Goal: Check status: Check status

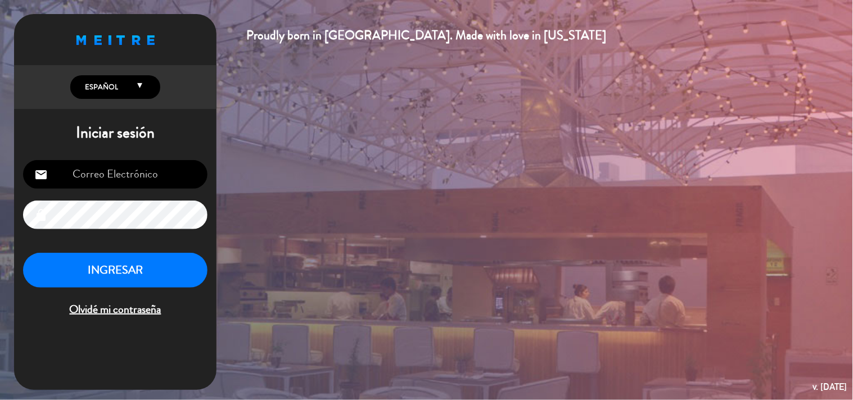
type input "[EMAIL_ADDRESS][DOMAIN_NAME]"
click at [103, 271] on button "INGRESAR" at bounding box center [115, 270] width 184 height 35
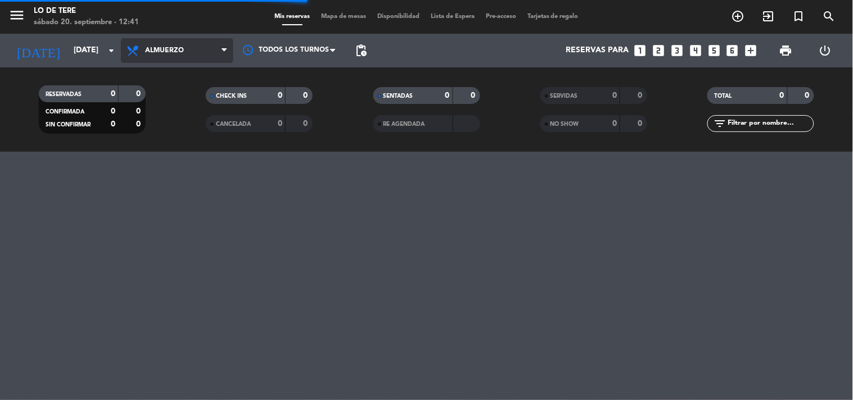
click at [182, 51] on span "Almuerzo" at bounding box center [164, 51] width 39 height 8
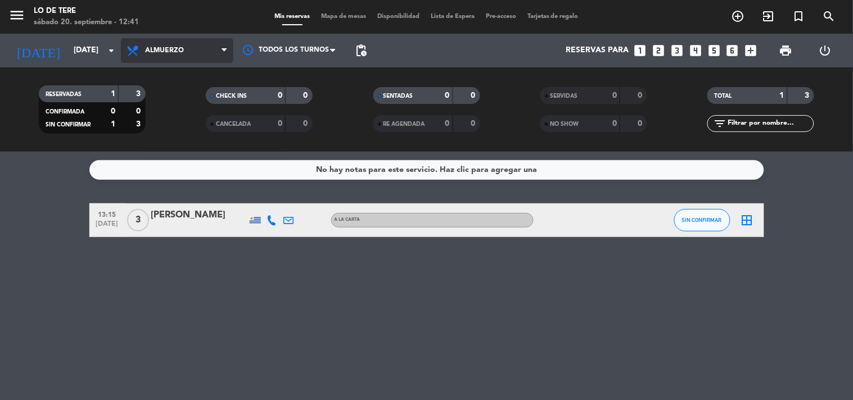
click at [191, 52] on span "Almuerzo" at bounding box center [177, 50] width 112 height 25
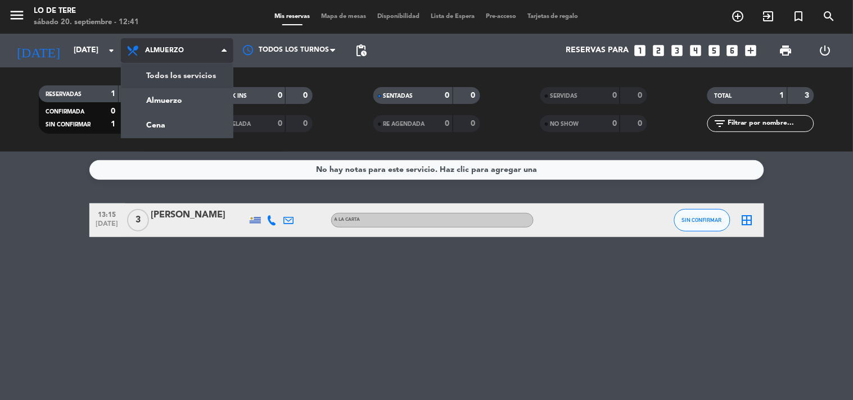
click at [189, 74] on div "menu Lo de [PERSON_NAME][DATE] 20. septiembre - 12:41 Mis reservas Mapa de mesa…" at bounding box center [426, 76] width 853 height 152
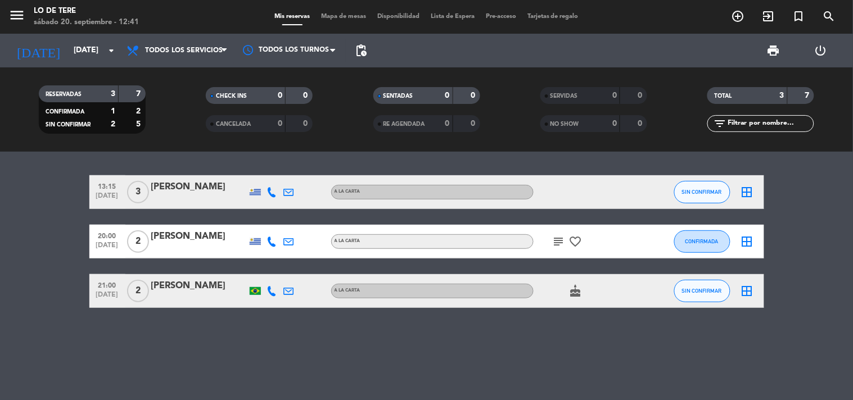
click at [559, 240] on icon "subject" at bounding box center [558, 241] width 13 height 13
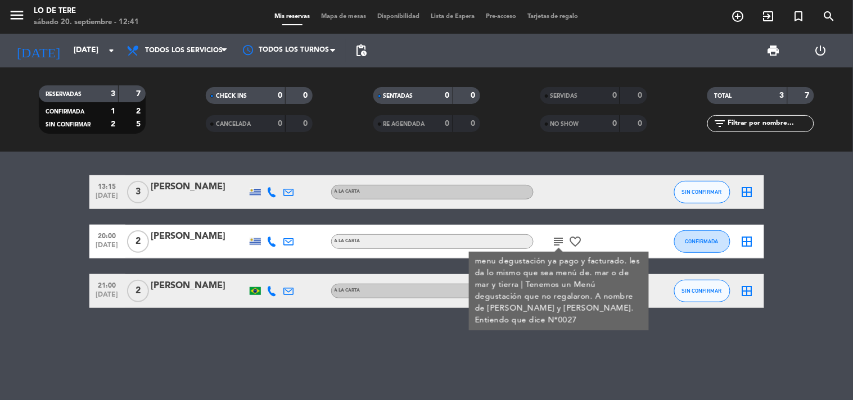
click at [558, 240] on icon "subject" at bounding box center [558, 241] width 13 height 13
